Goal: Book appointment/travel/reservation

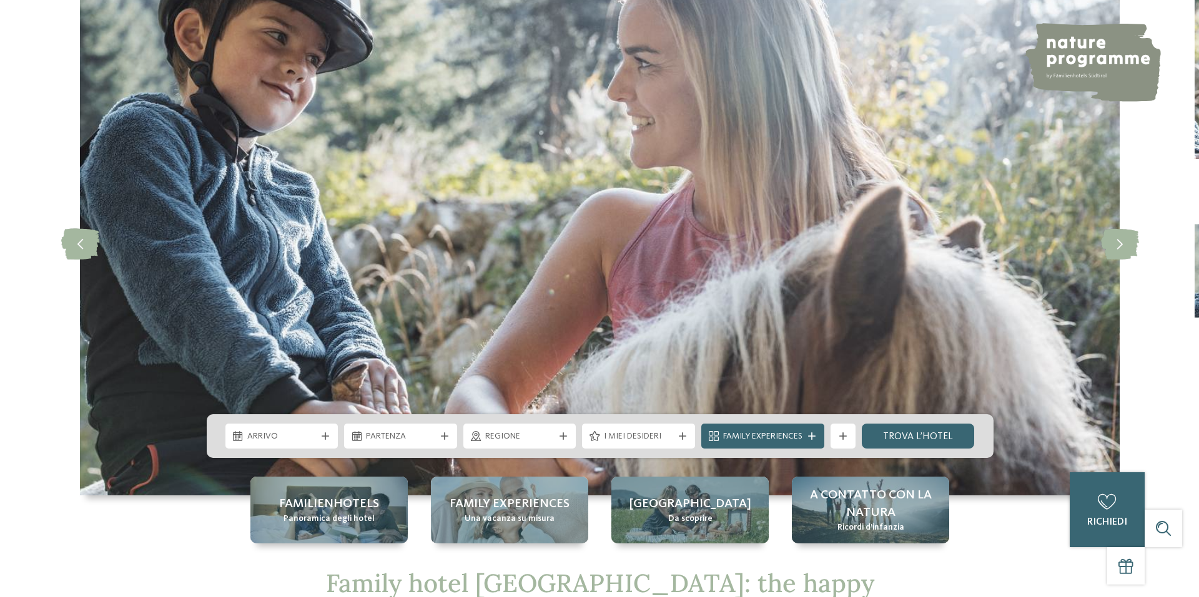
scroll to position [312, 0]
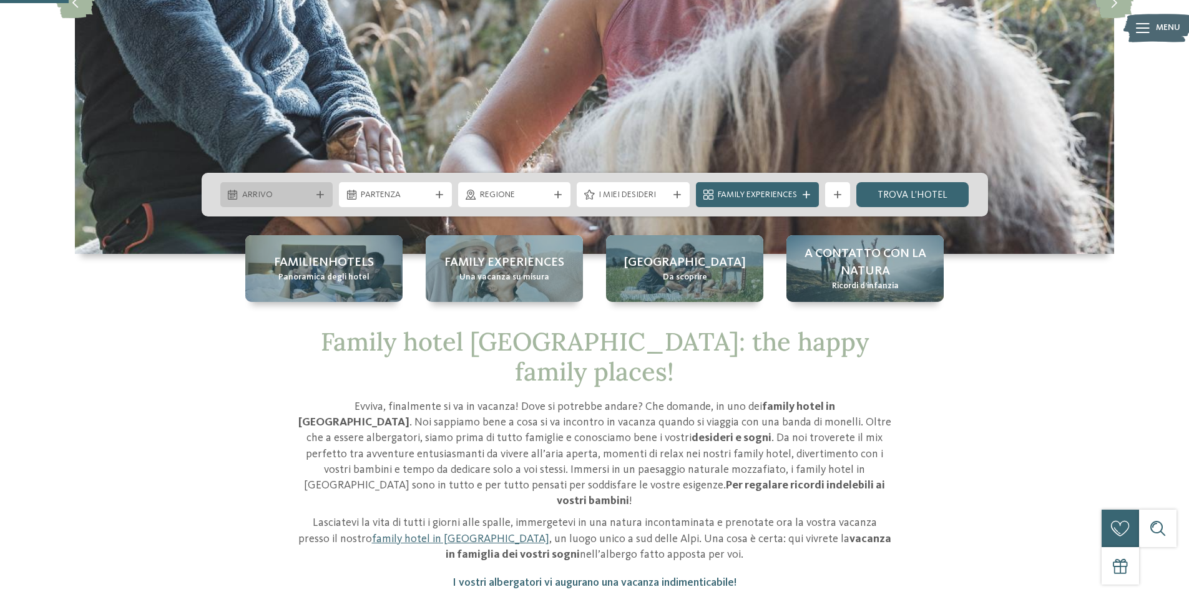
click at [279, 194] on span "Arrivo" at bounding box center [276, 195] width 69 height 12
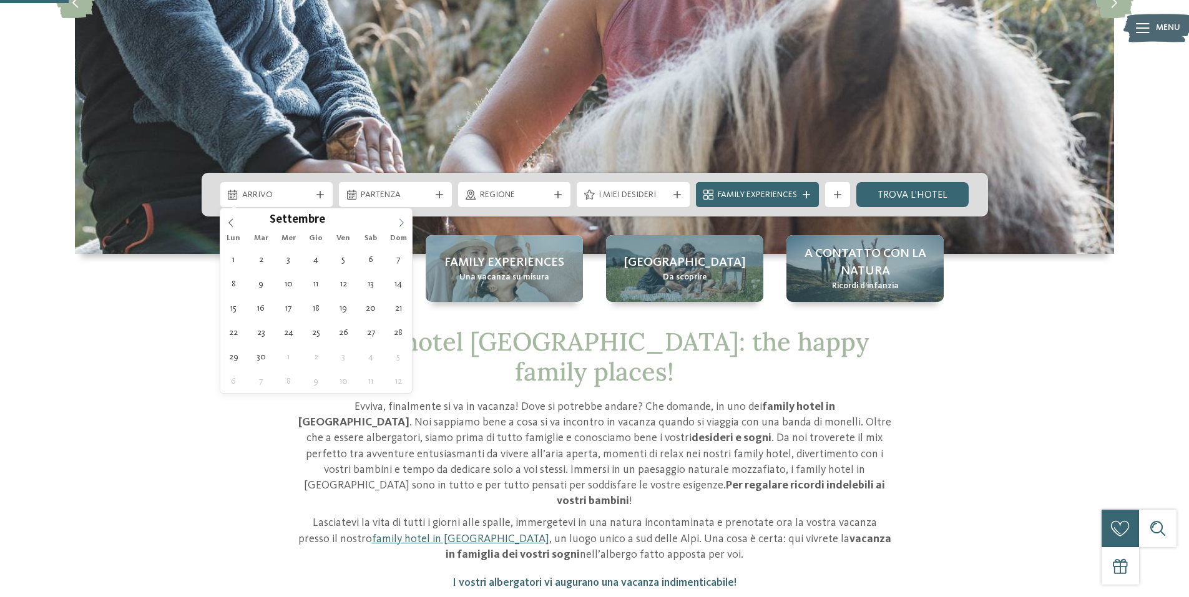
click at [405, 224] on icon at bounding box center [401, 223] width 9 height 9
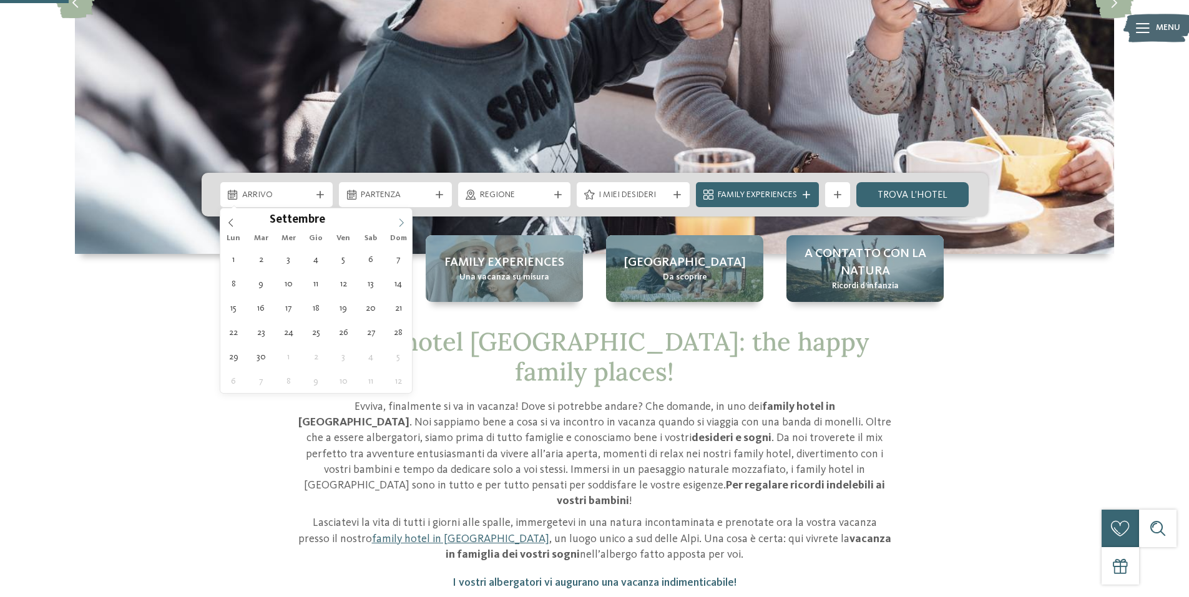
click at [405, 224] on icon at bounding box center [401, 223] width 9 height 9
type input "****"
click at [405, 224] on icon at bounding box center [401, 223] width 9 height 9
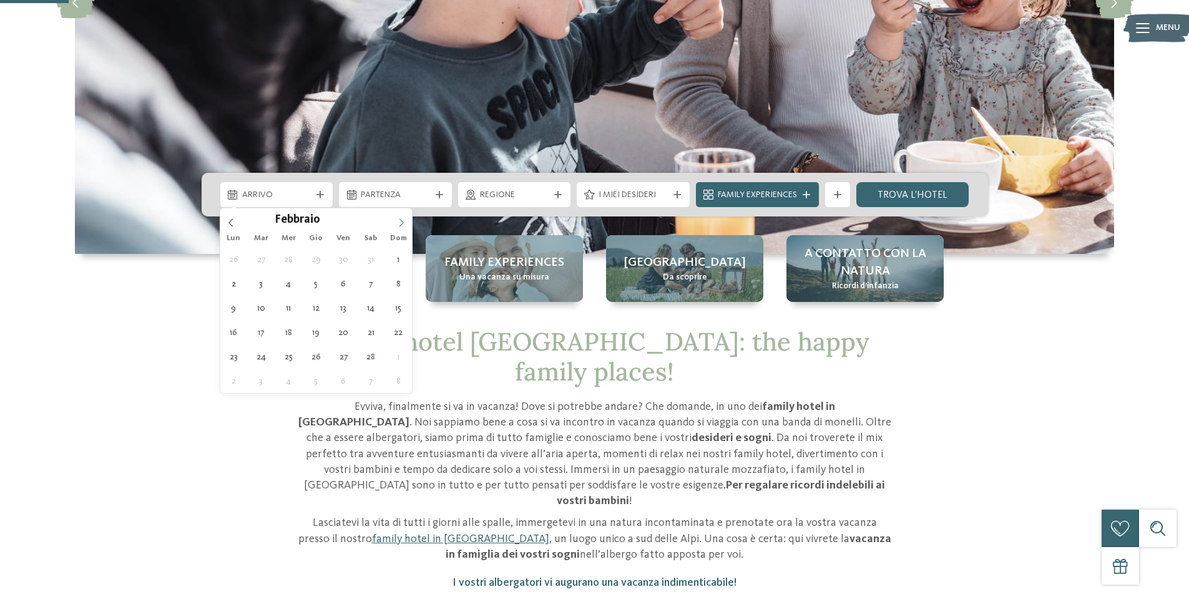
click at [405, 224] on icon at bounding box center [401, 223] width 9 height 9
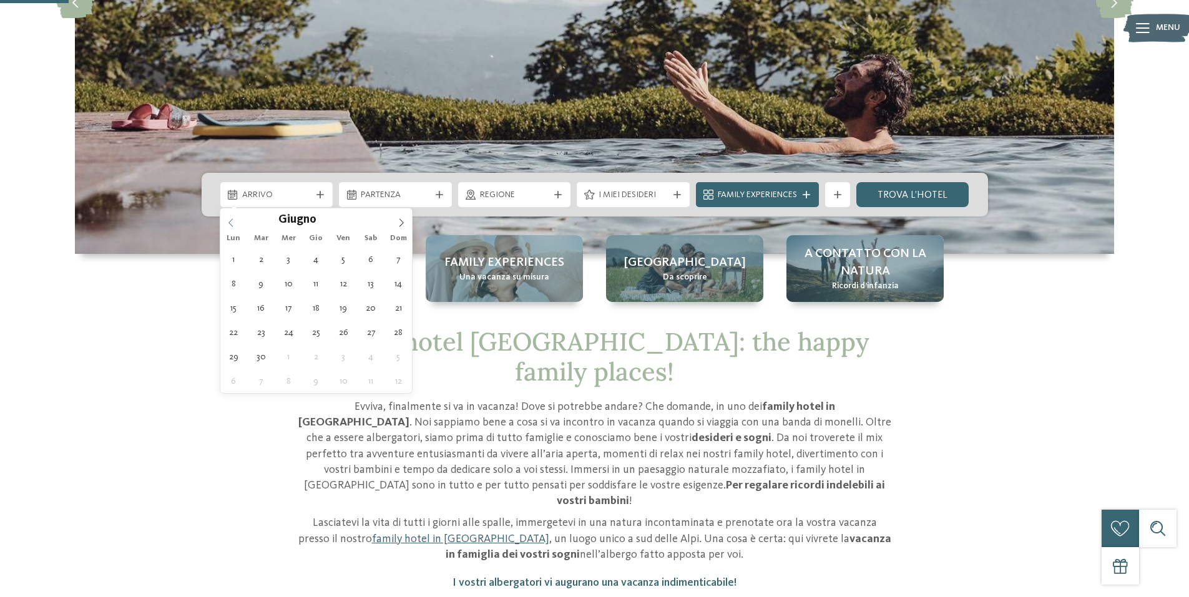
click at [227, 220] on icon at bounding box center [231, 223] width 9 height 9
type div "[DATE]"
type input "****"
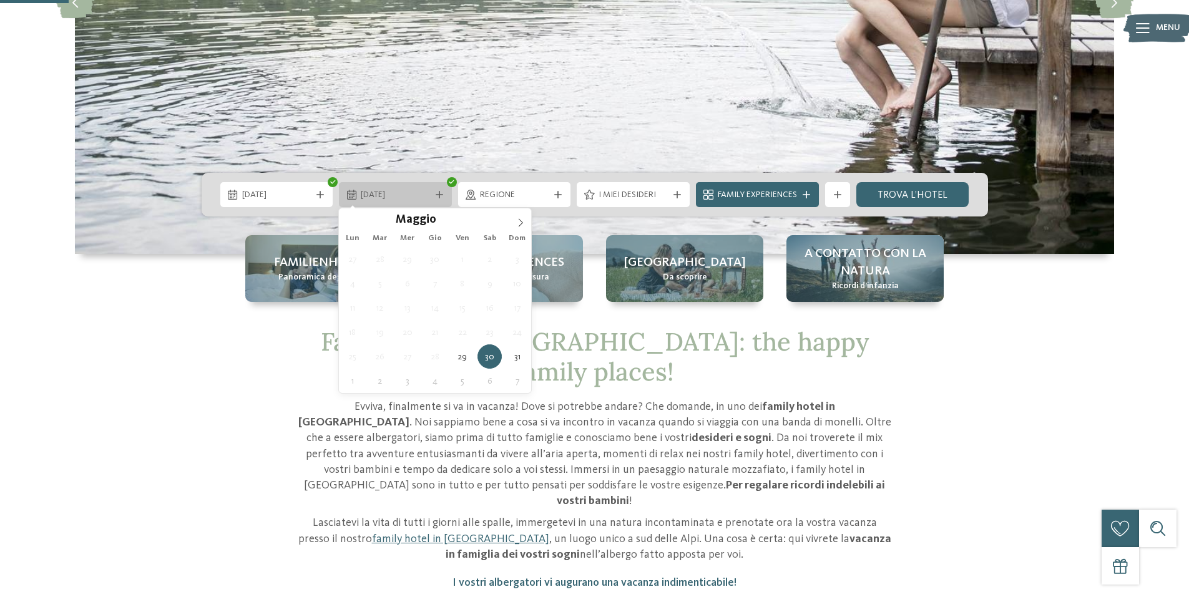
click at [441, 199] on div "[DATE]" at bounding box center [395, 194] width 113 height 25
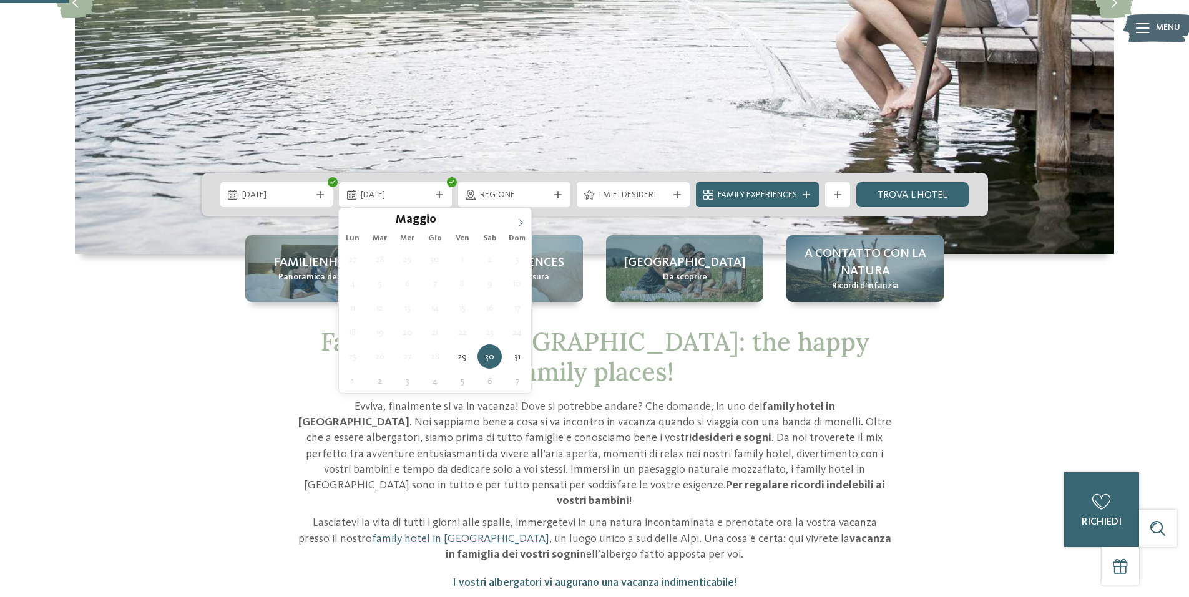
click at [518, 223] on icon at bounding box center [520, 223] width 9 height 9
type div "[DATE]"
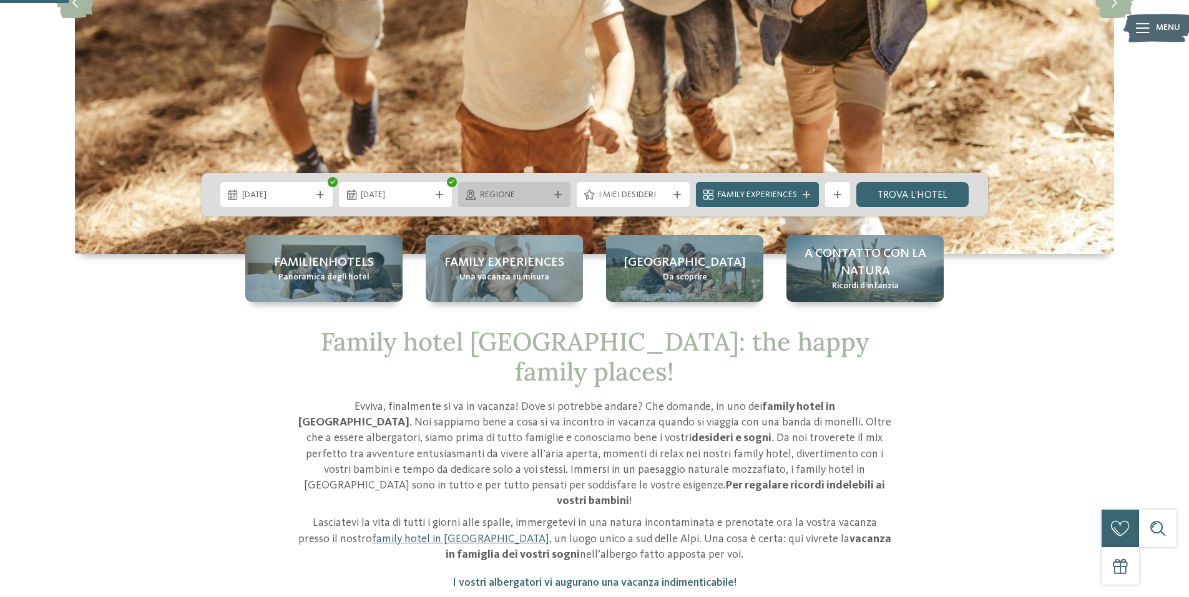
click at [521, 202] on div "Regione" at bounding box center [514, 194] width 113 height 25
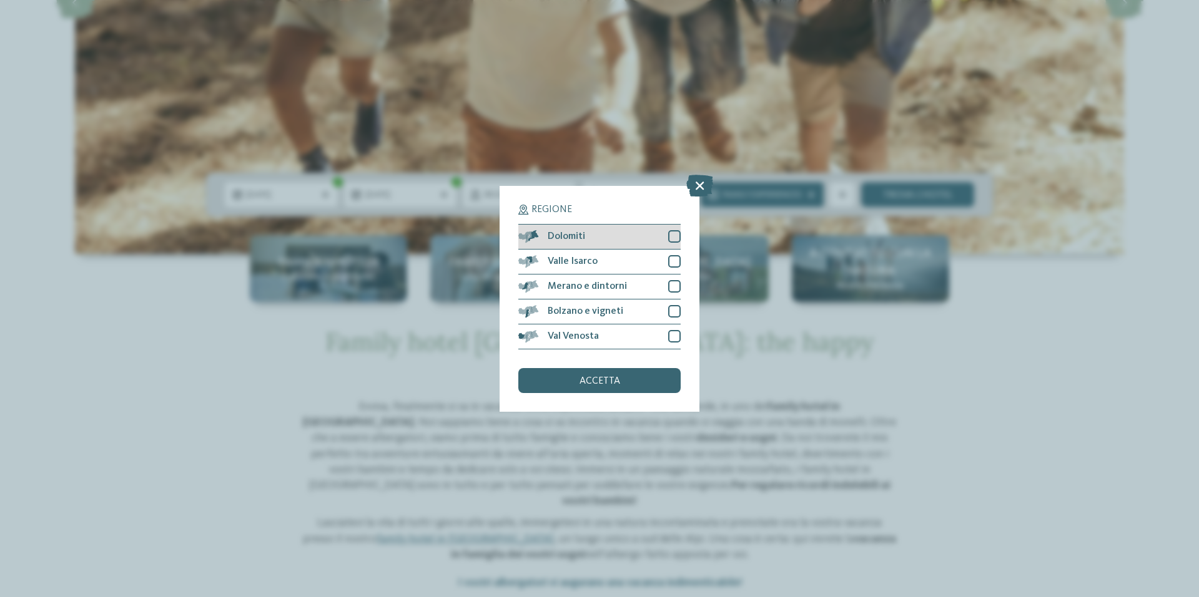
click at [675, 237] on div at bounding box center [674, 236] width 12 height 12
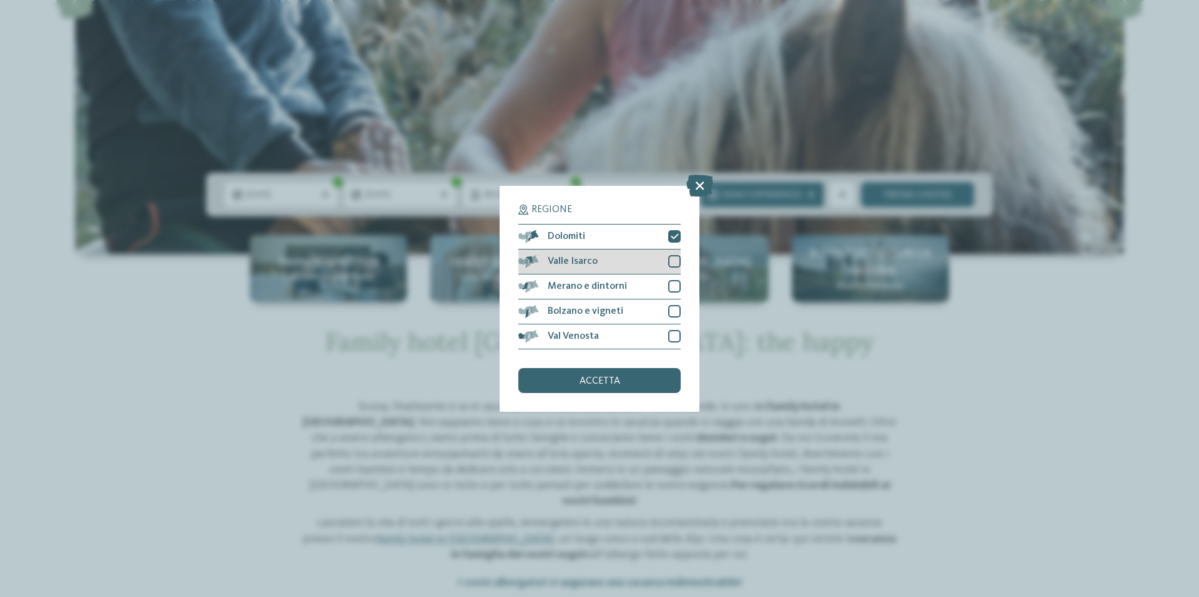
click at [677, 261] on div at bounding box center [674, 261] width 12 height 12
click at [673, 338] on div at bounding box center [674, 336] width 12 height 12
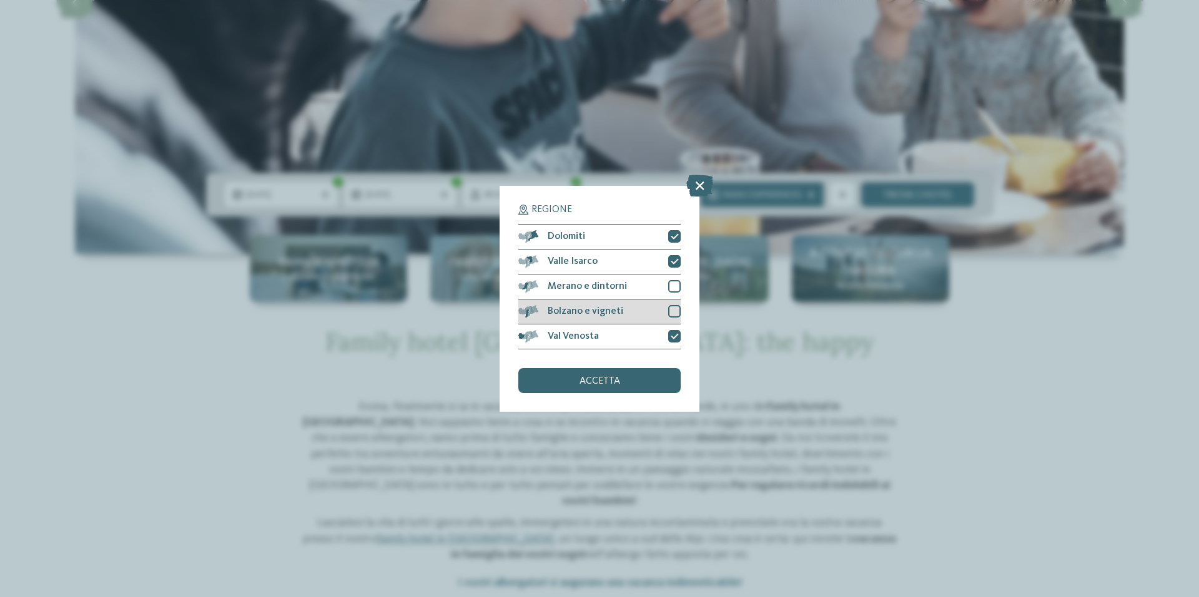
click at [674, 311] on div at bounding box center [674, 311] width 12 height 12
click at [674, 291] on div at bounding box center [674, 286] width 12 height 12
click at [651, 381] on div "accetta" at bounding box center [599, 380] width 162 height 25
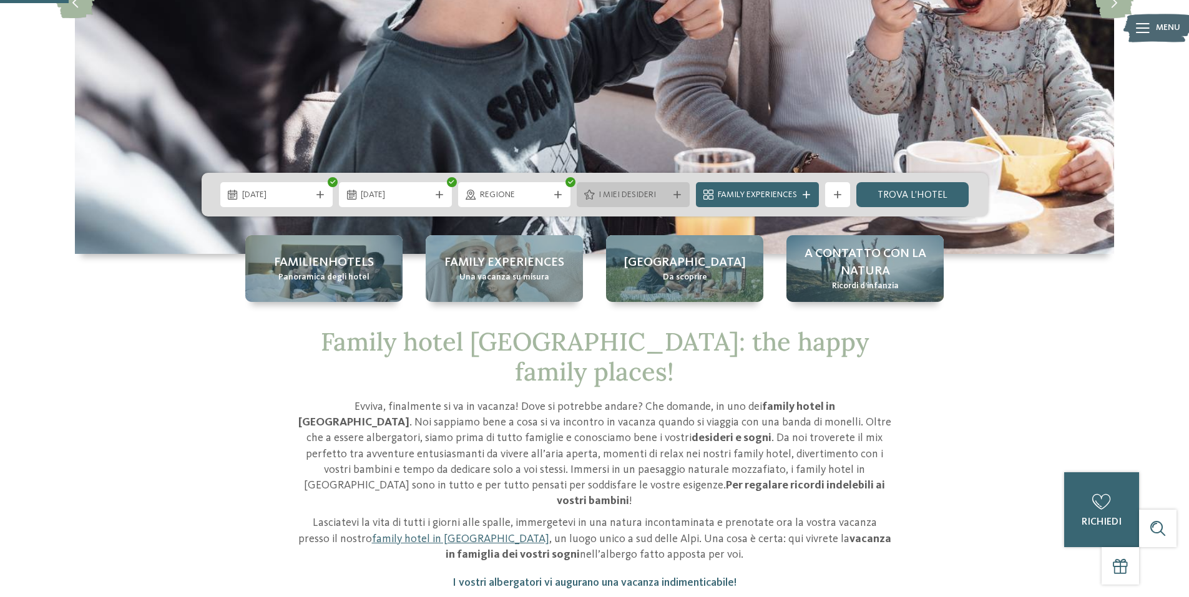
click at [671, 191] on div at bounding box center [677, 194] width 12 height 7
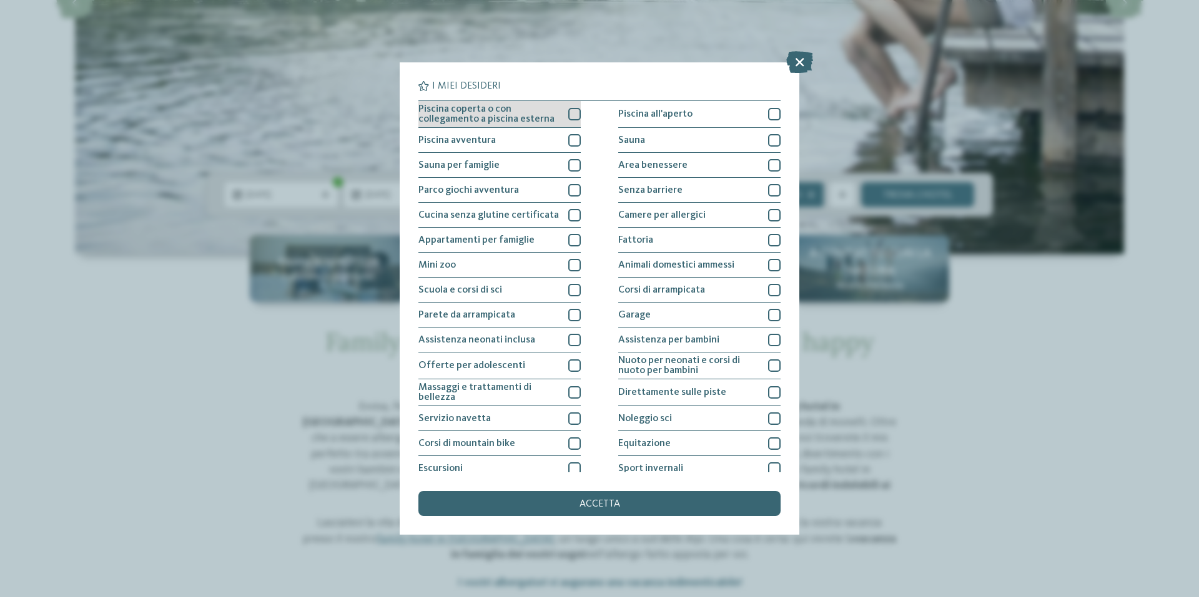
click at [568, 112] on div at bounding box center [574, 114] width 12 height 12
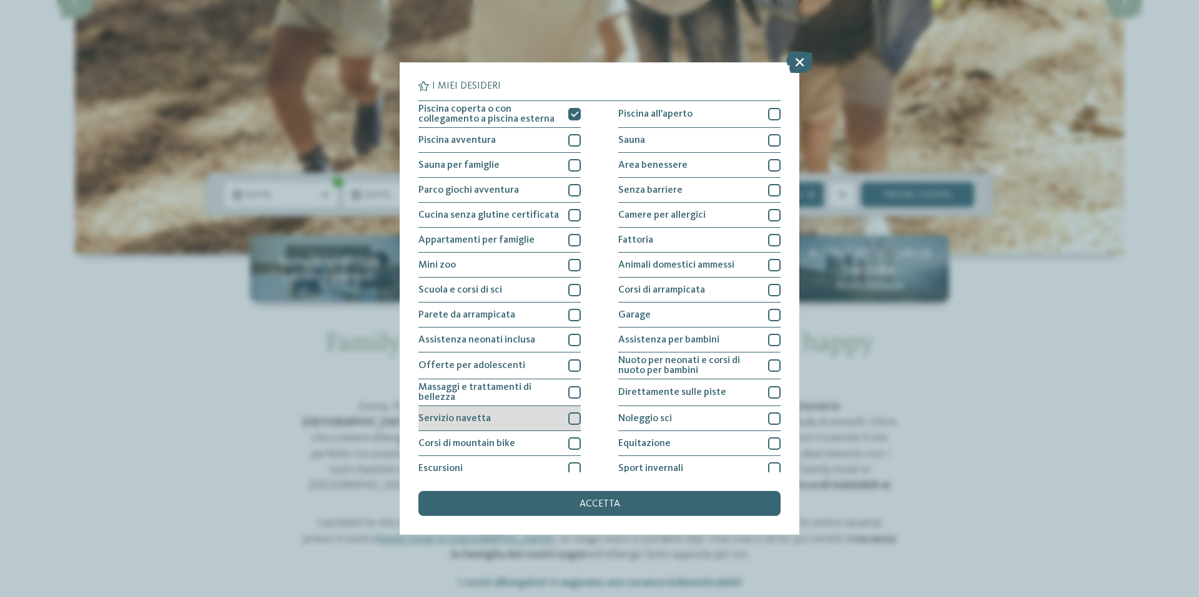
scroll to position [59, 0]
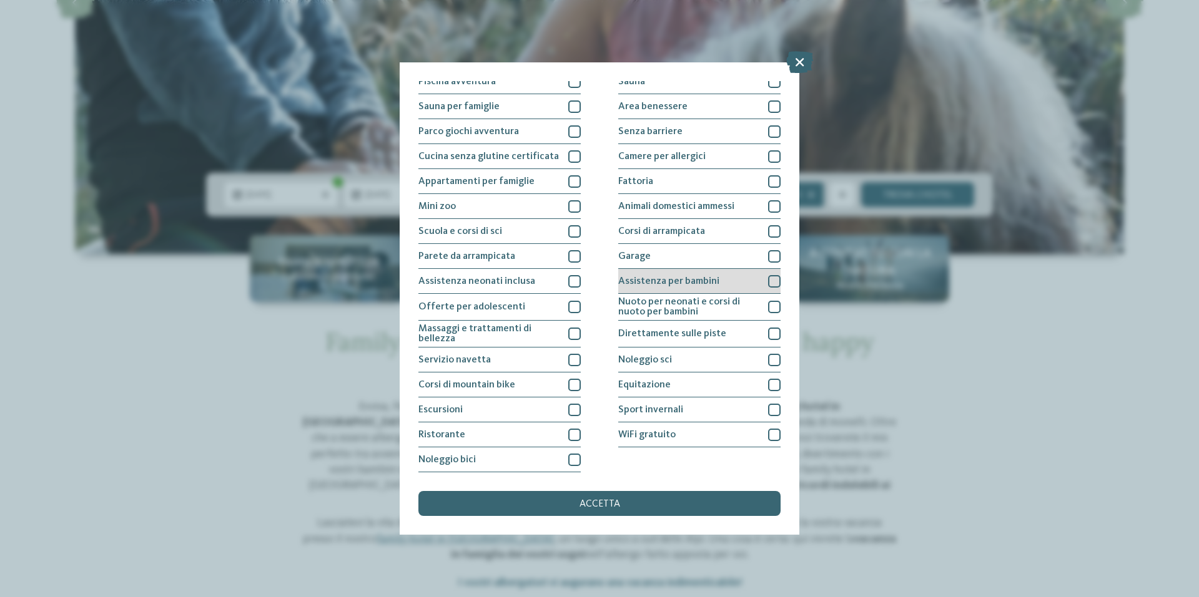
click at [768, 282] on div at bounding box center [774, 281] width 12 height 12
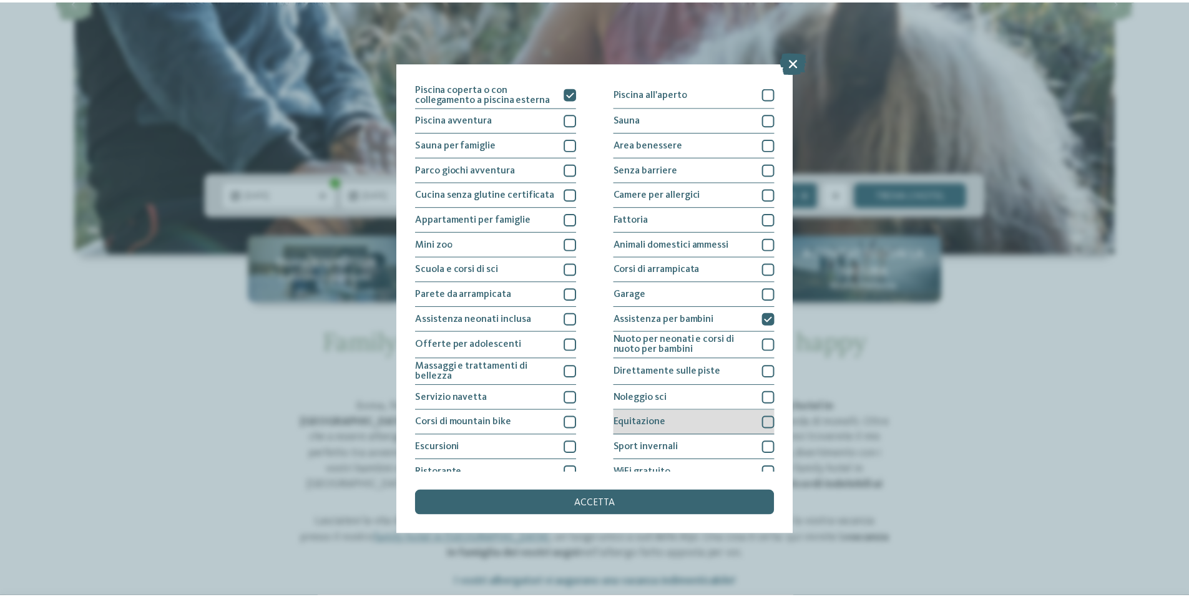
scroll to position [0, 0]
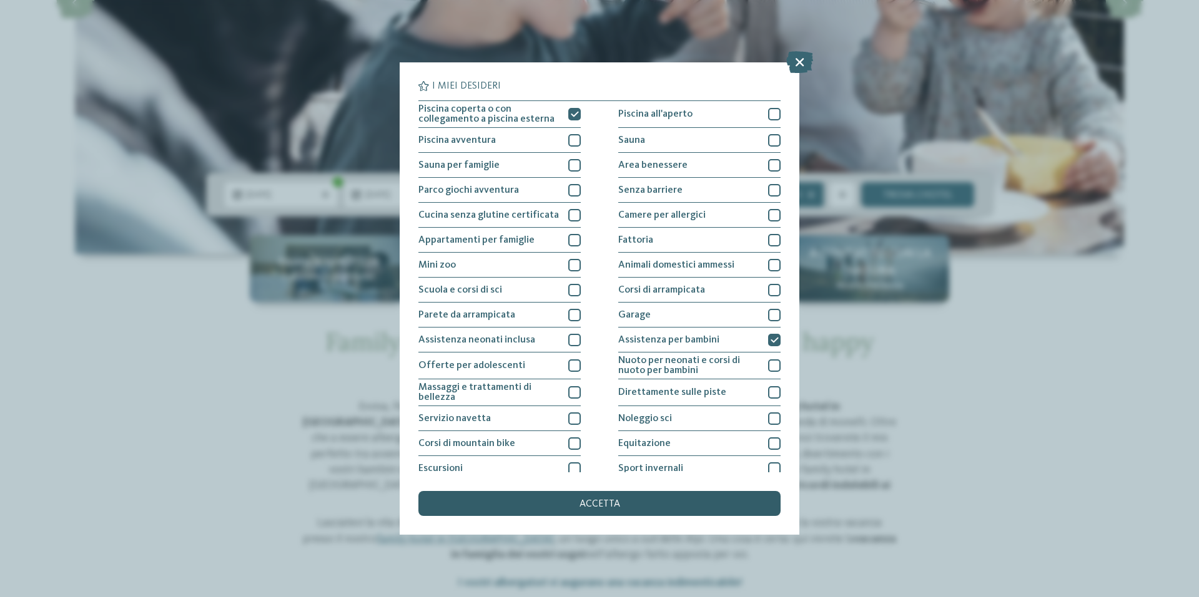
click at [608, 499] on span "accetta" at bounding box center [599, 504] width 41 height 10
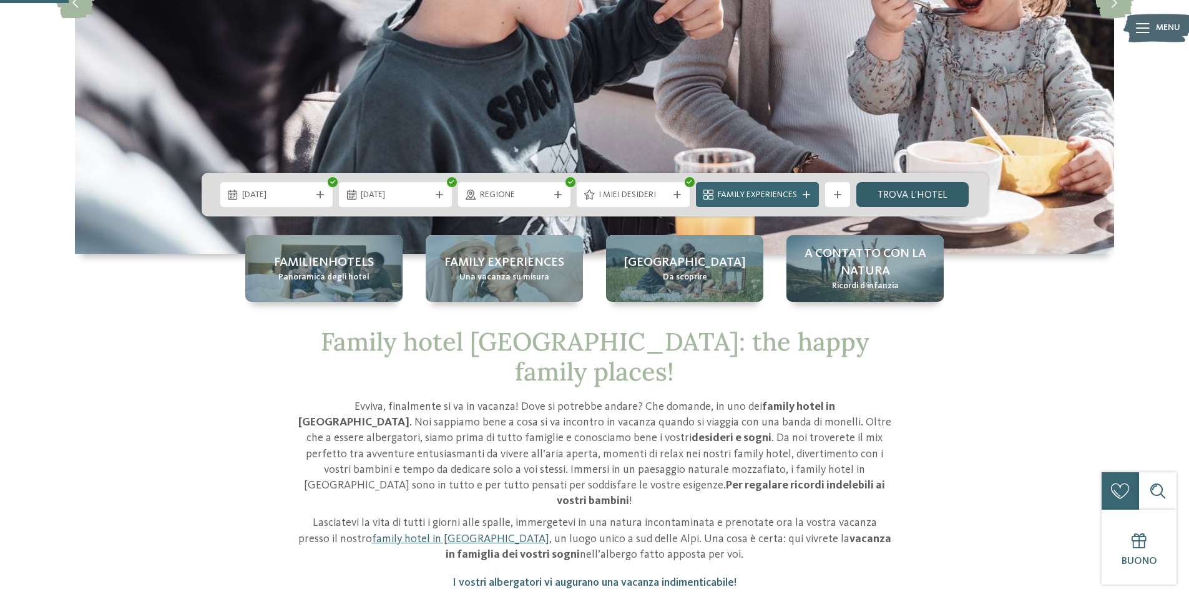
click at [905, 187] on link "trova l’hotel" at bounding box center [913, 194] width 113 height 25
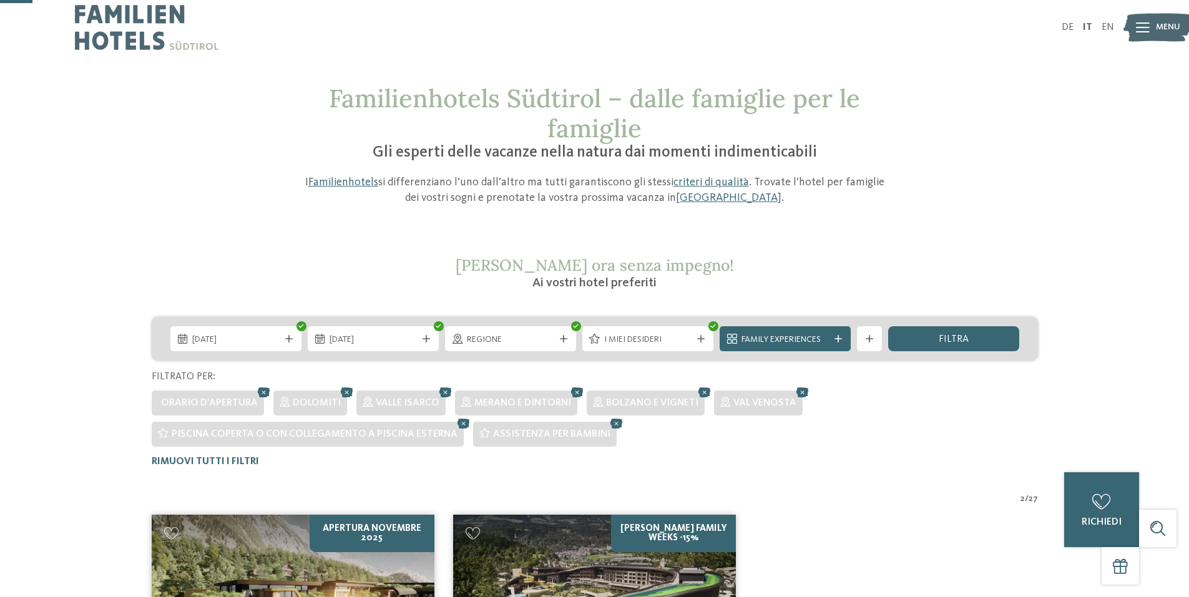
scroll to position [129, 0]
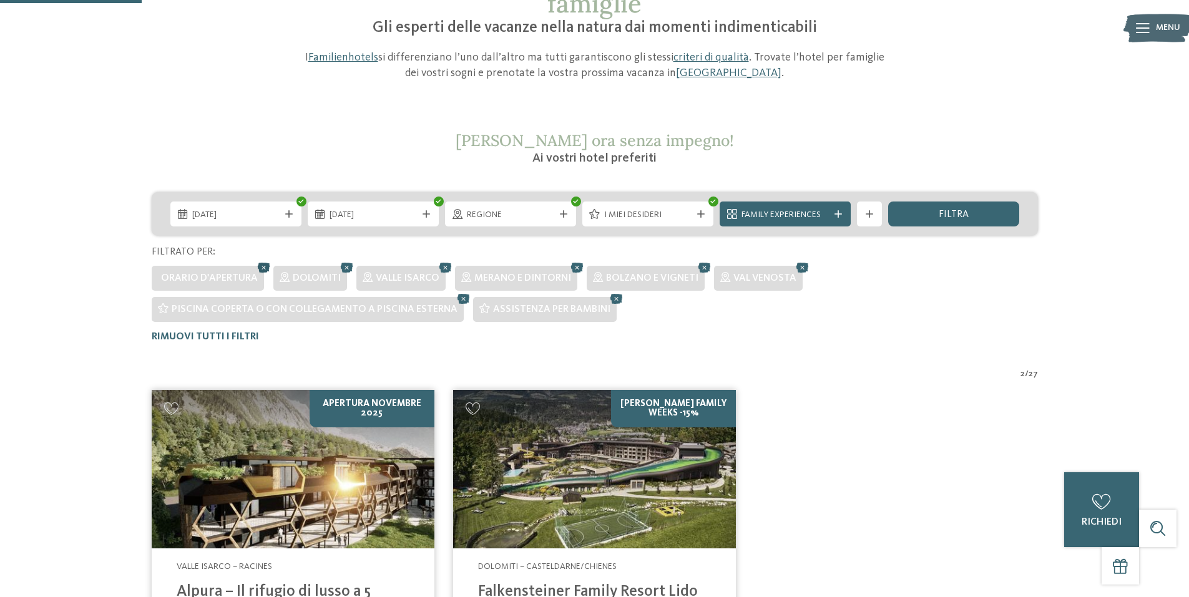
click at [263, 265] on icon at bounding box center [264, 268] width 19 height 16
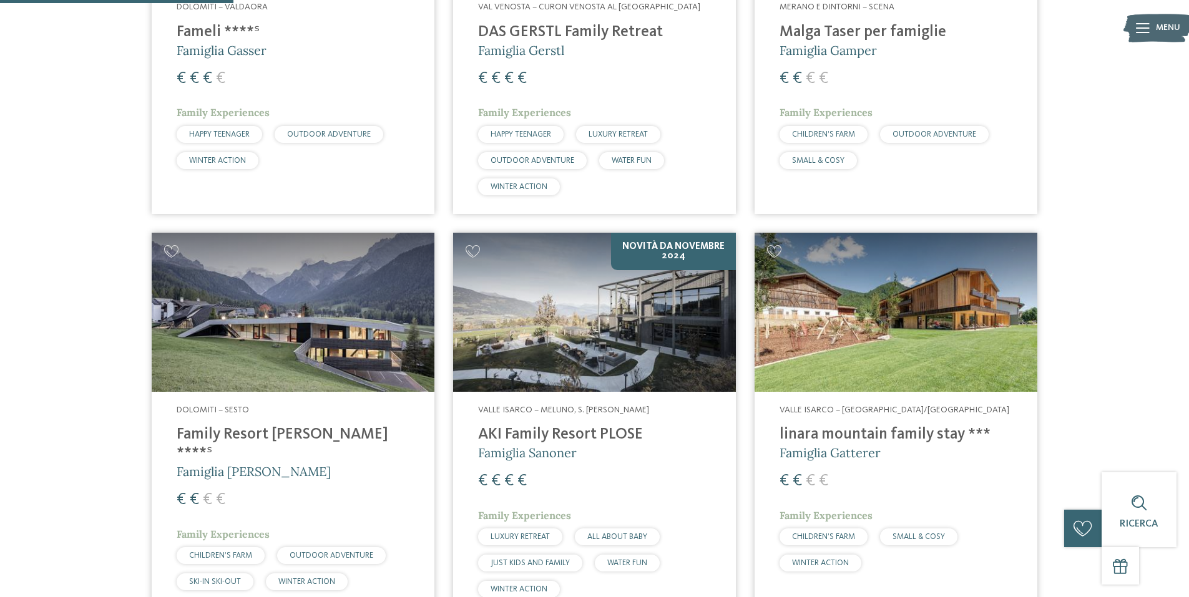
scroll to position [690, 0]
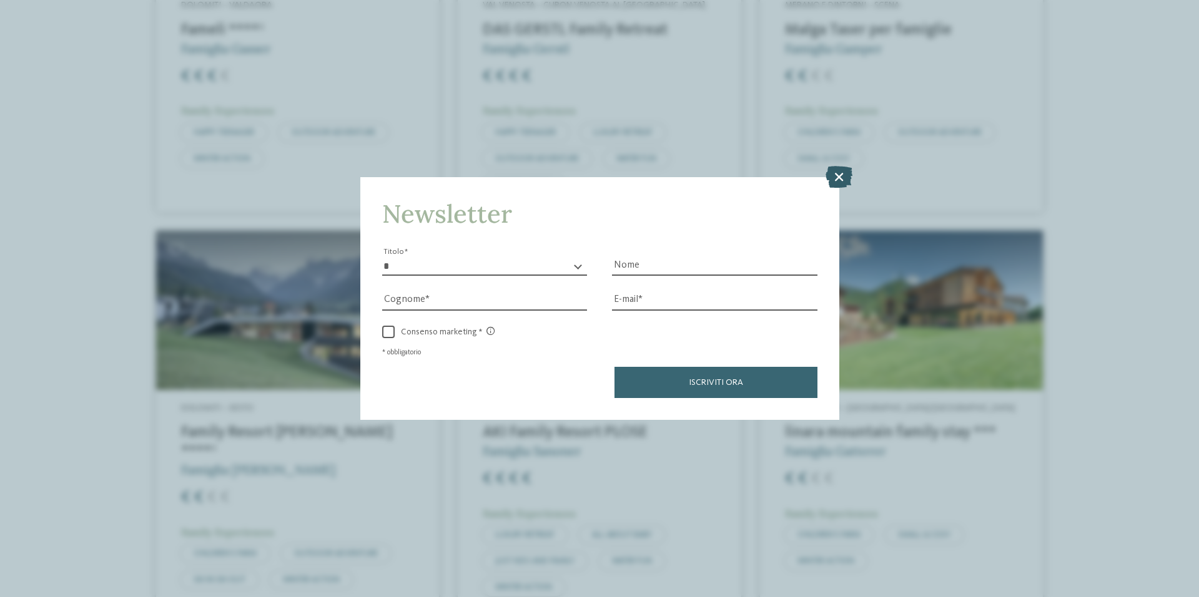
click at [843, 182] on icon at bounding box center [838, 177] width 27 height 22
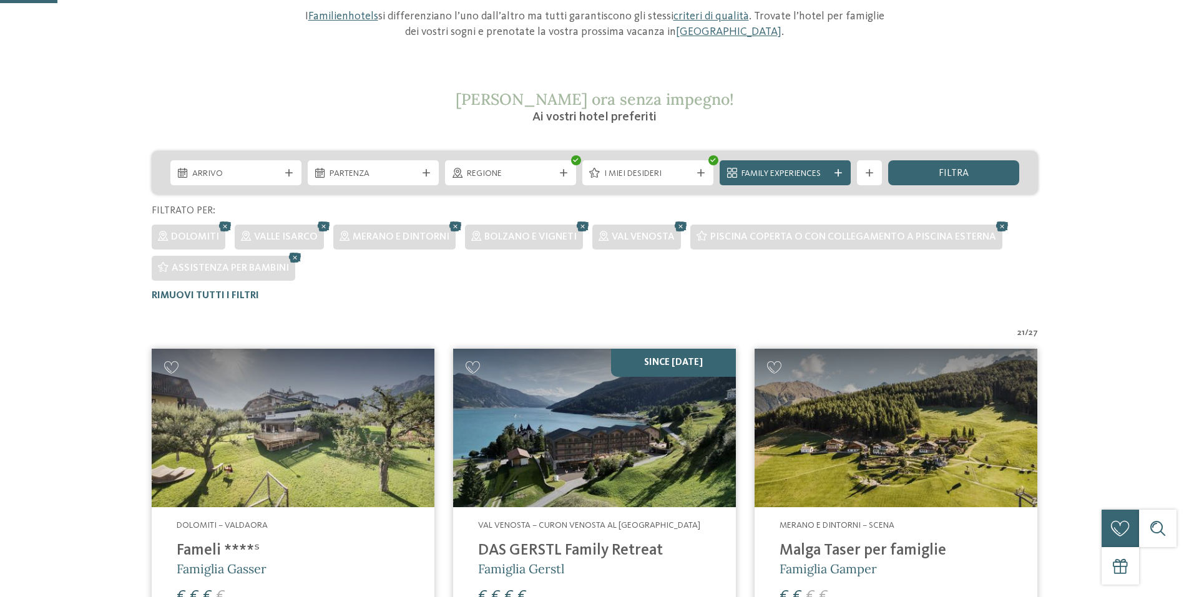
scroll to position [187, 0]
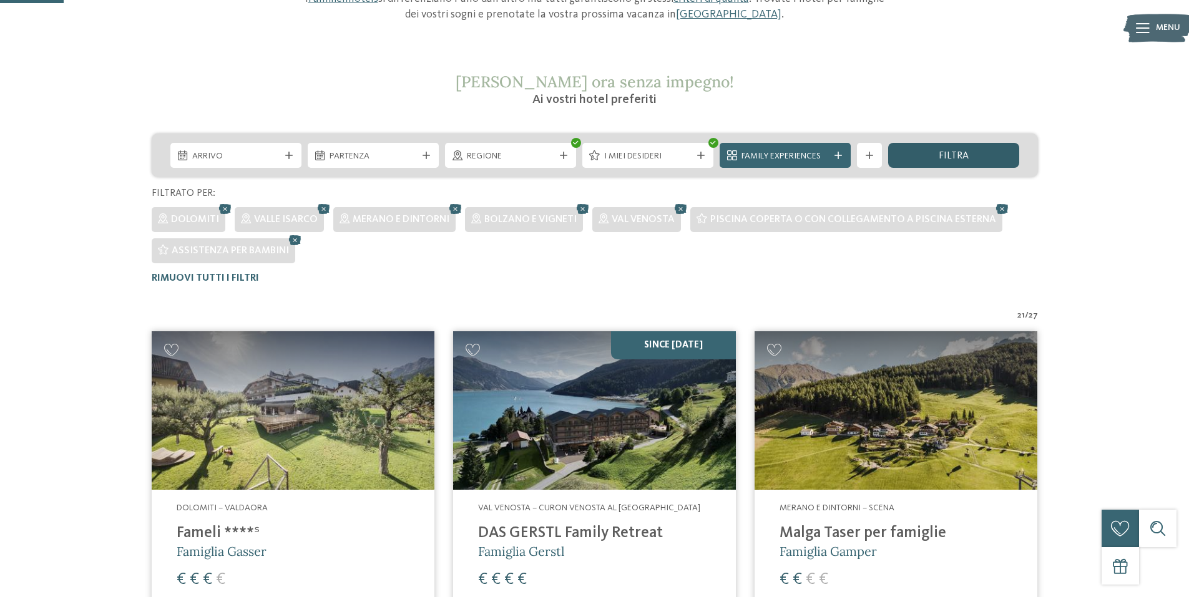
click at [933, 153] on div "filtra" at bounding box center [953, 155] width 131 height 25
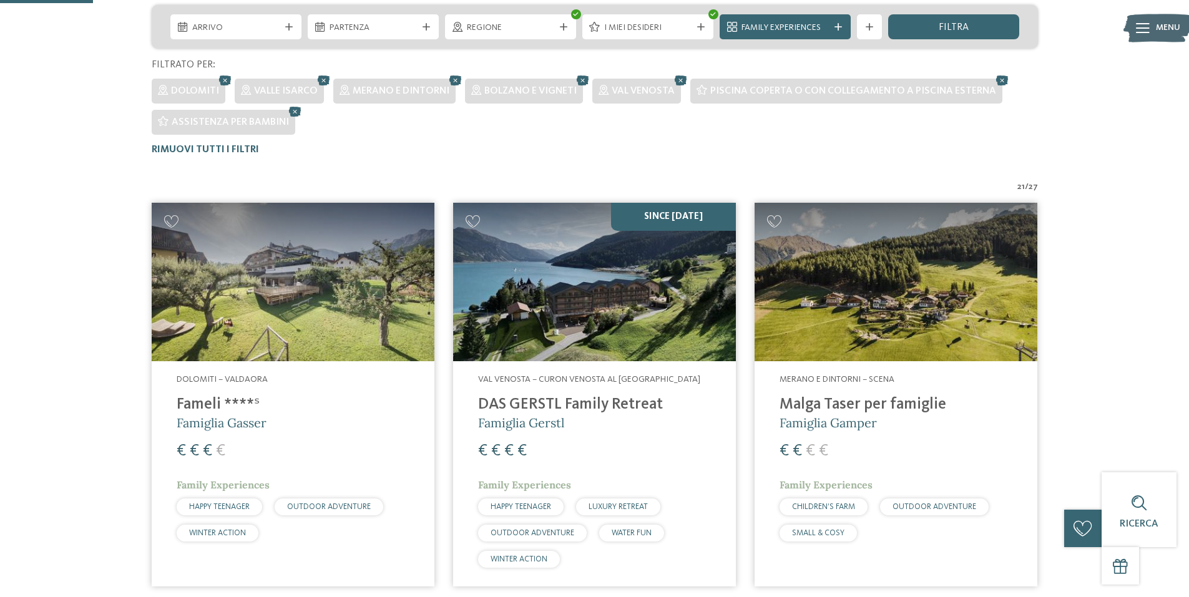
scroll to position [0, 0]
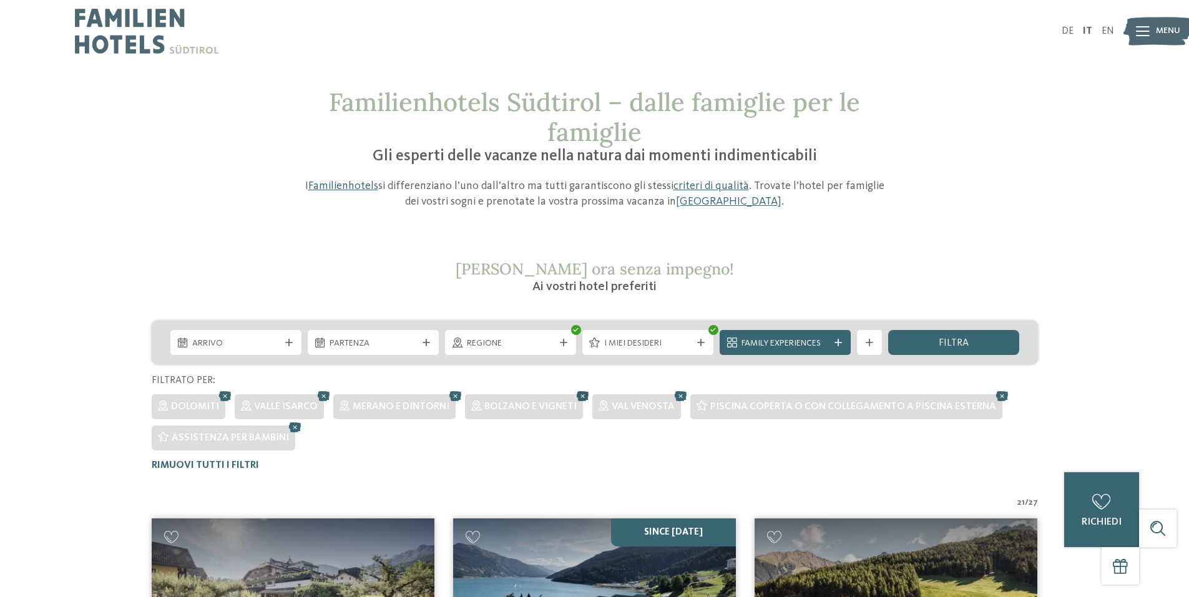
click at [579, 393] on icon at bounding box center [583, 396] width 19 height 16
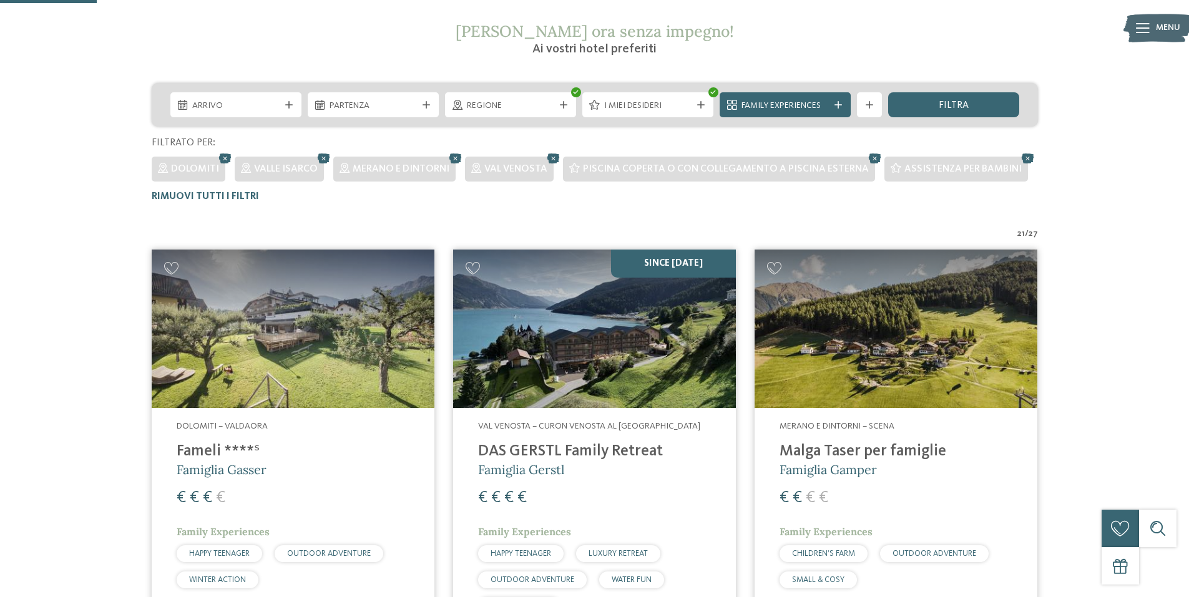
scroll to position [222, 0]
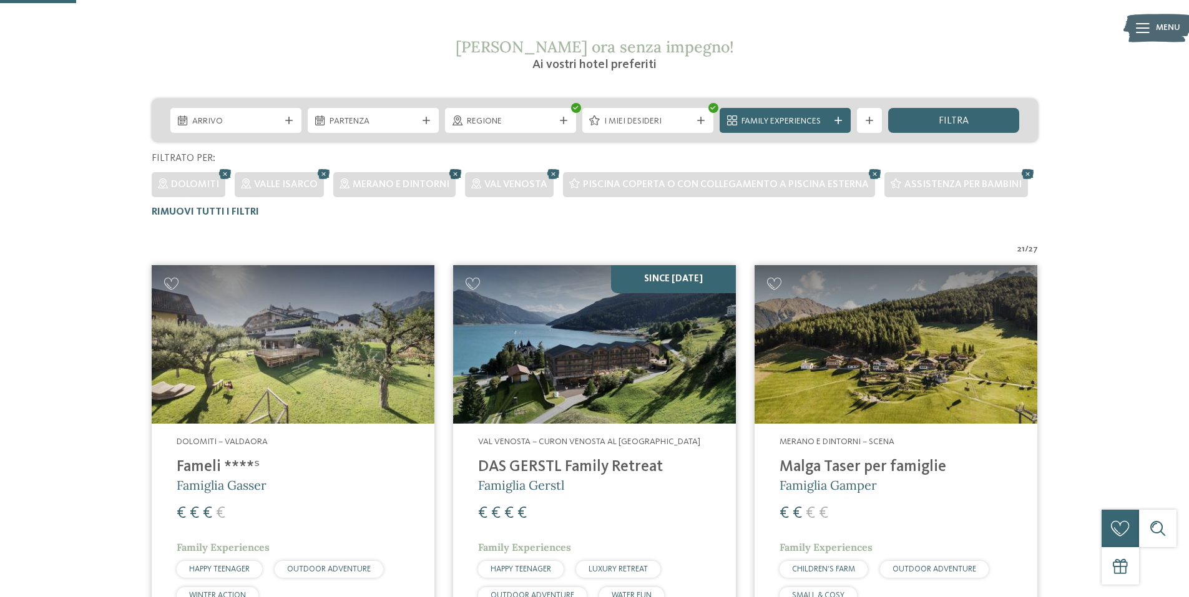
click at [453, 172] on icon at bounding box center [455, 174] width 19 height 16
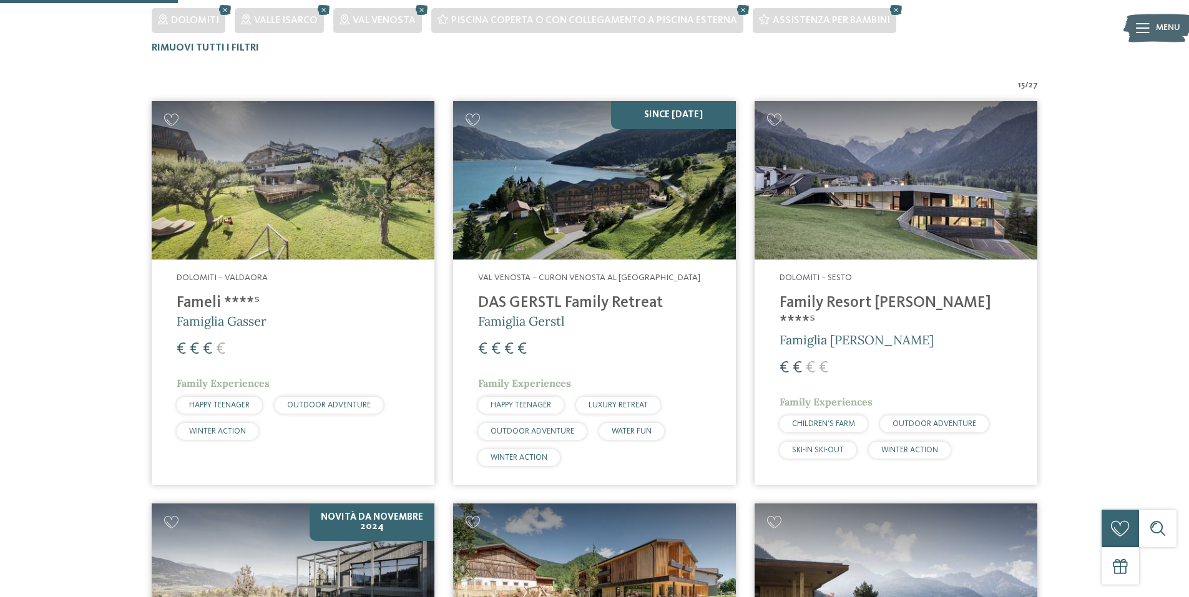
scroll to position [410, 0]
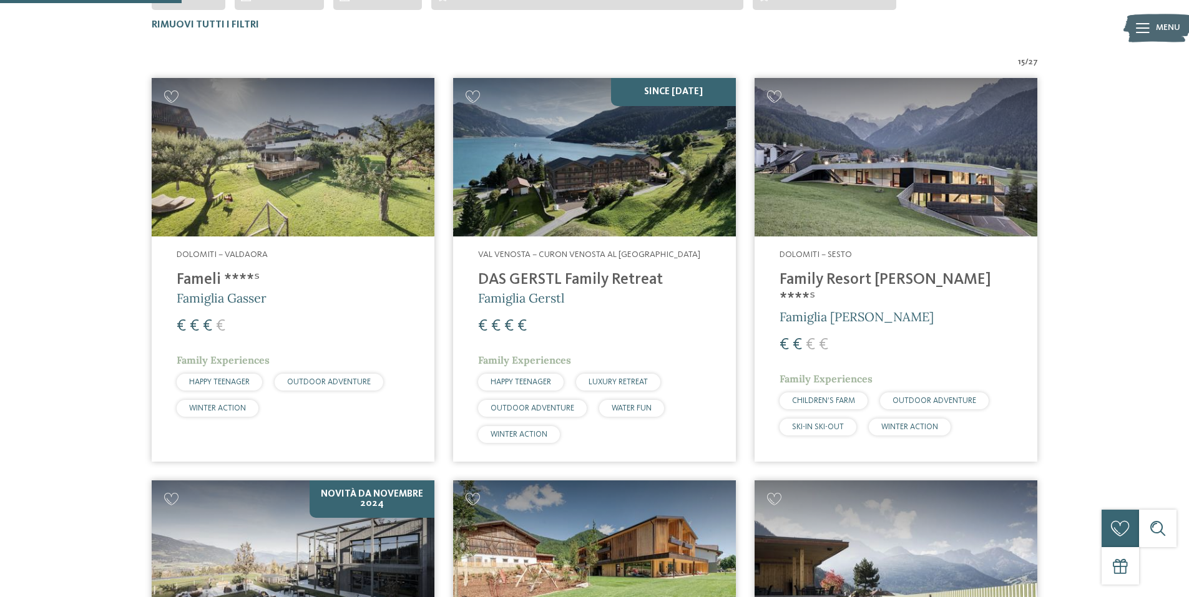
click at [810, 275] on h4 "Family Resort [PERSON_NAME] ****ˢ" at bounding box center [896, 289] width 233 height 37
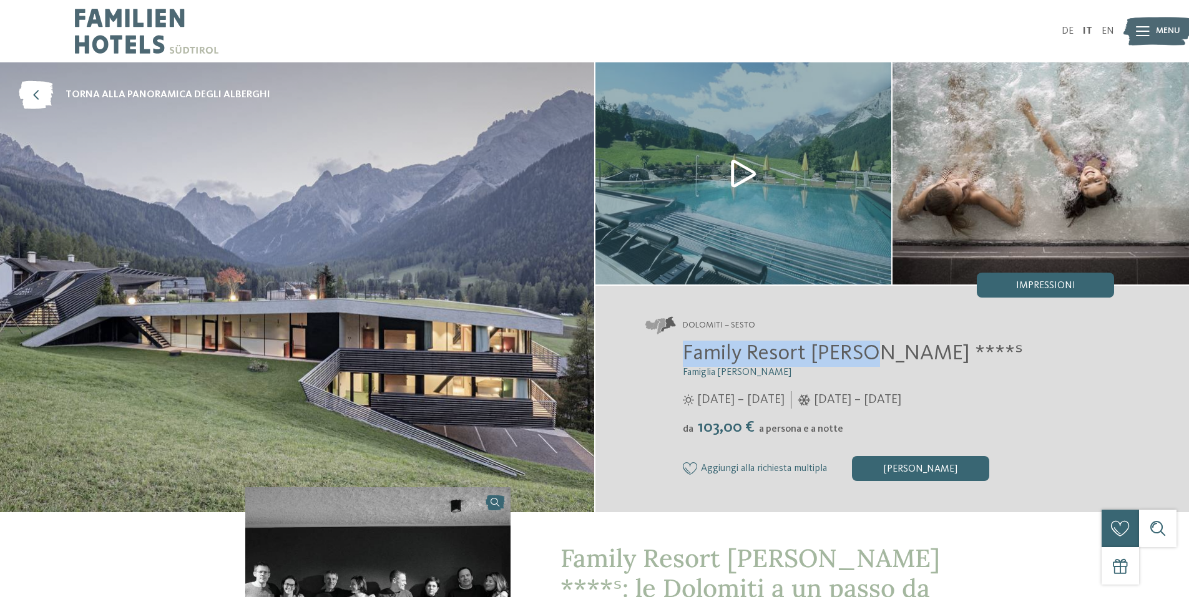
drag, startPoint x: 679, startPoint y: 360, endPoint x: 865, endPoint y: 360, distance: 186.0
click at [865, 360] on div "Family Resort Rainer ****ˢ Famiglia Rainer 25/05/2025 – 12/10/2025 da" at bounding box center [880, 411] width 469 height 140
copy span "Family Resort Rainer"
